Goal: Go to known website: Go to known website

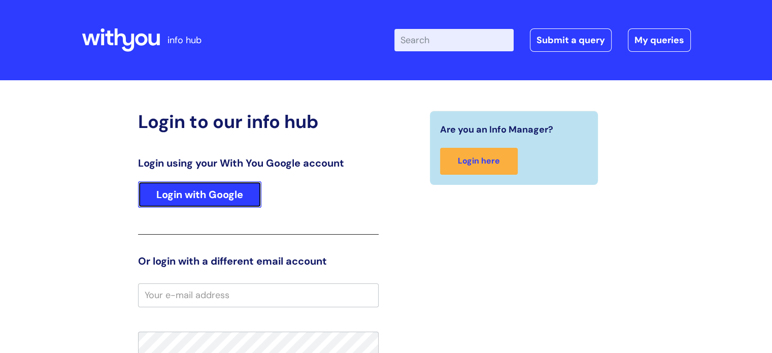
click at [211, 191] on link "Login with Google" at bounding box center [199, 194] width 123 height 26
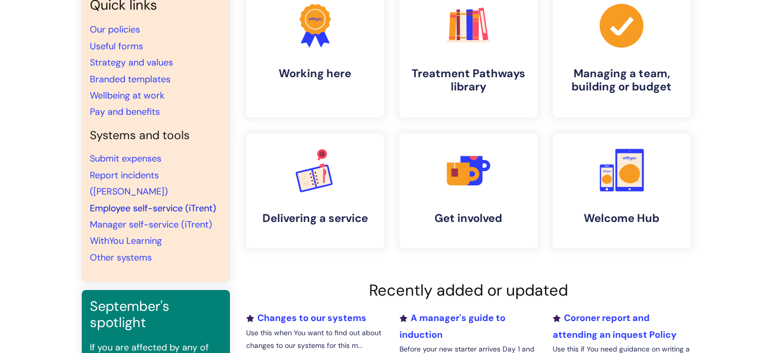
scroll to position [51, 0]
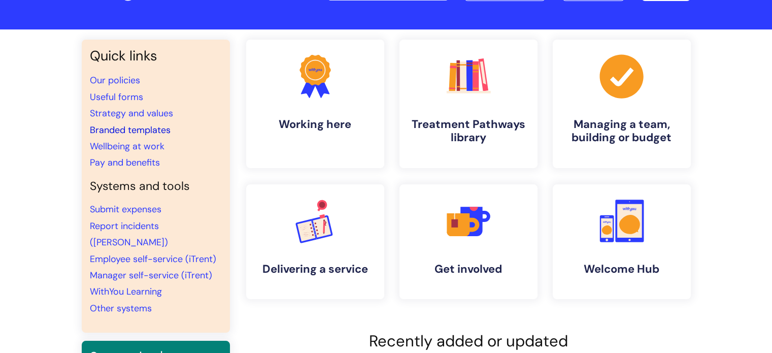
click at [129, 133] on link "Branded templates" at bounding box center [130, 130] width 81 height 12
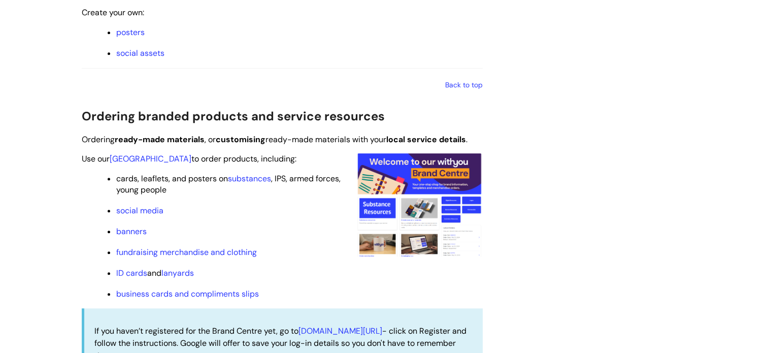
scroll to position [913, 0]
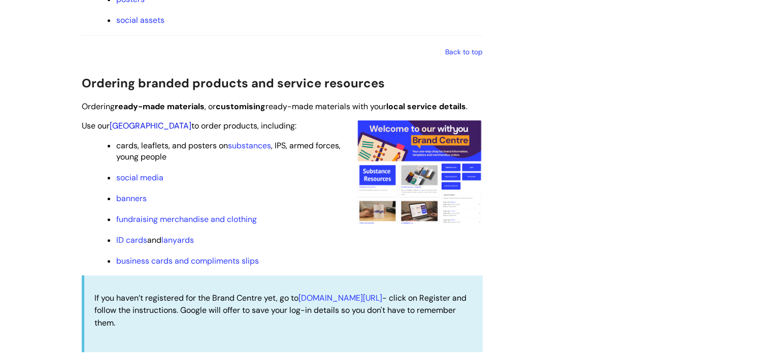
click at [146, 125] on link "[GEOGRAPHIC_DATA]" at bounding box center [151, 125] width 82 height 11
